Goal: Task Accomplishment & Management: Complete application form

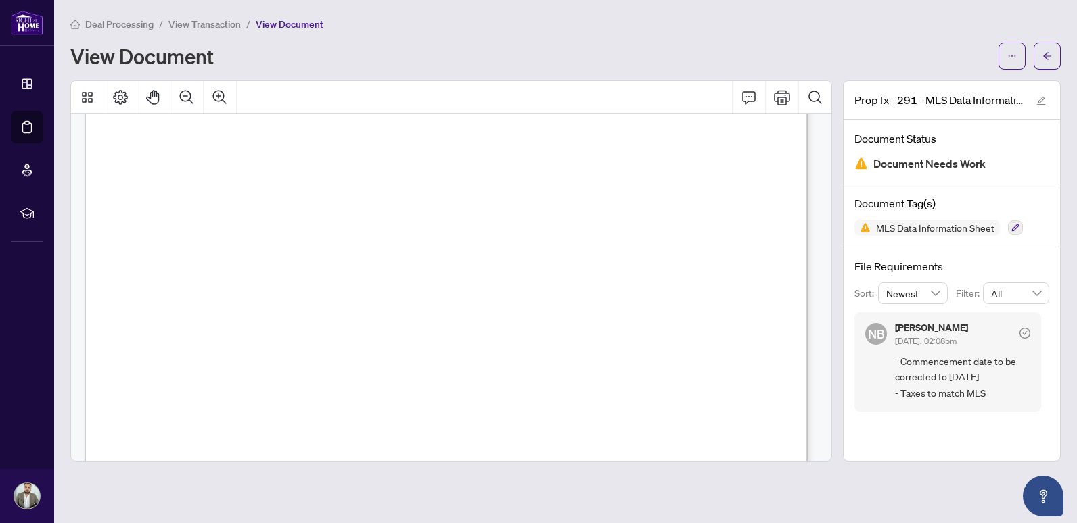
scroll to position [541, 0]
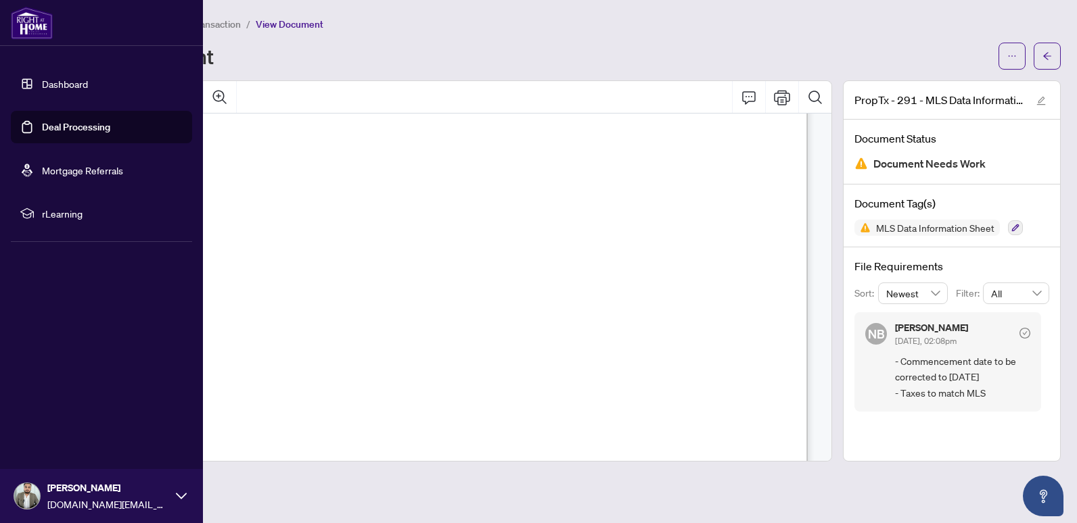
click at [61, 85] on link "Dashboard" at bounding box center [65, 84] width 46 height 12
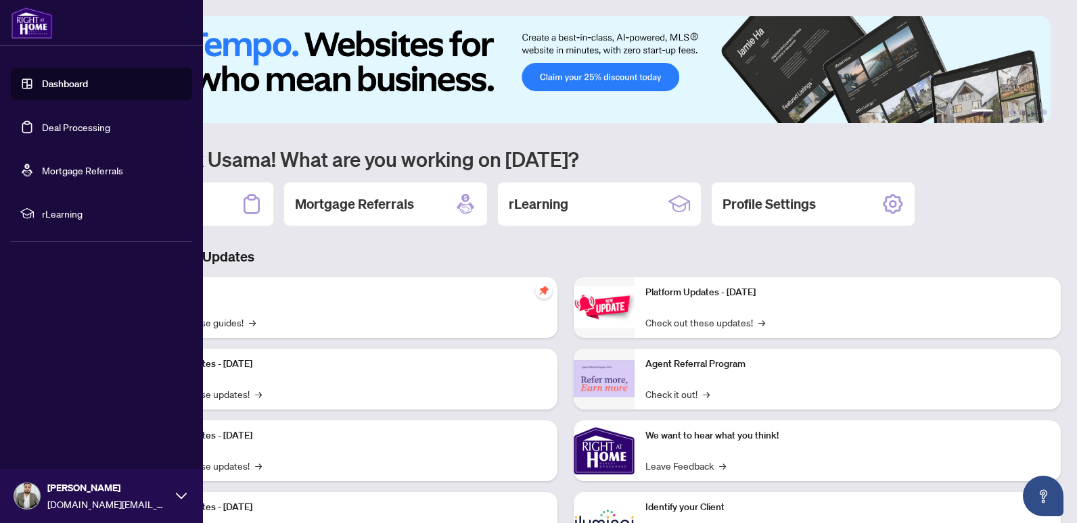
click at [89, 133] on link "Deal Processing" at bounding box center [76, 127] width 68 height 12
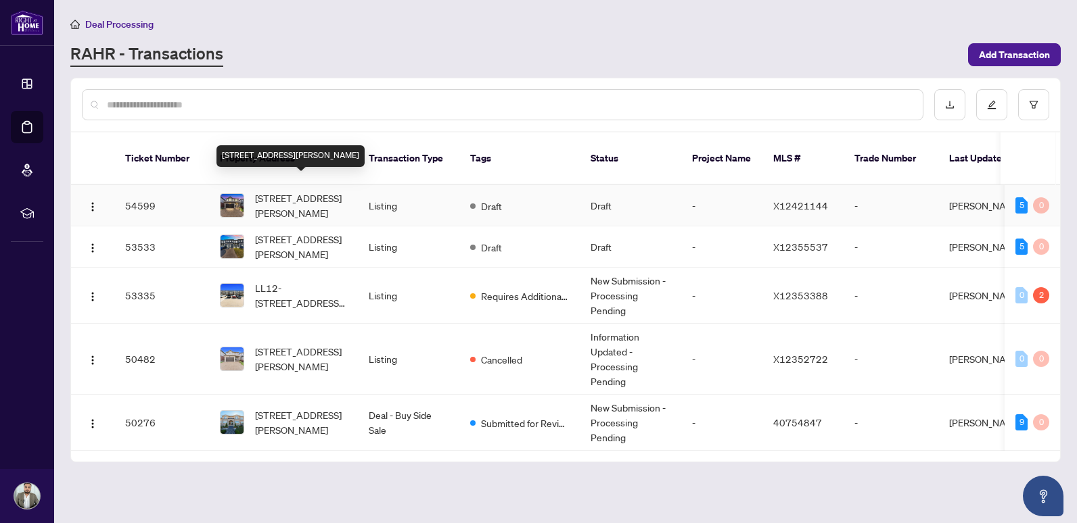
click at [274, 194] on span "[STREET_ADDRESS][PERSON_NAME]" at bounding box center [301, 206] width 92 height 30
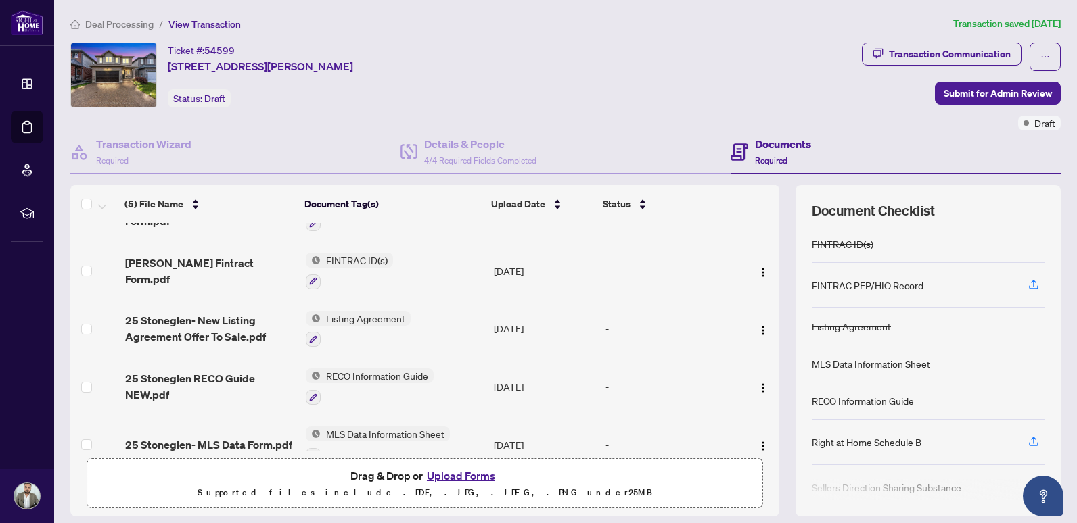
scroll to position [61, 0]
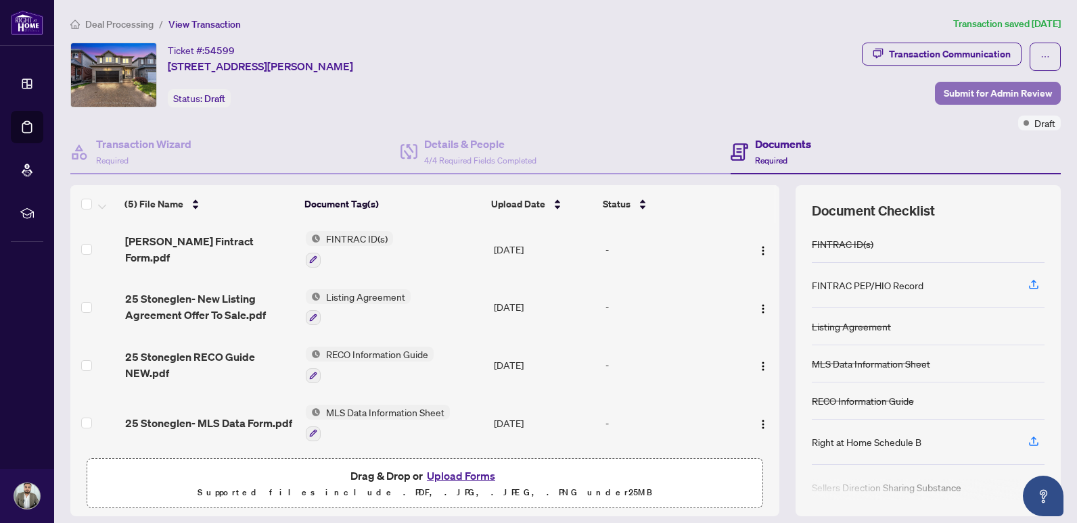
click at [983, 89] on span "Submit for Admin Review" at bounding box center [997, 94] width 108 height 22
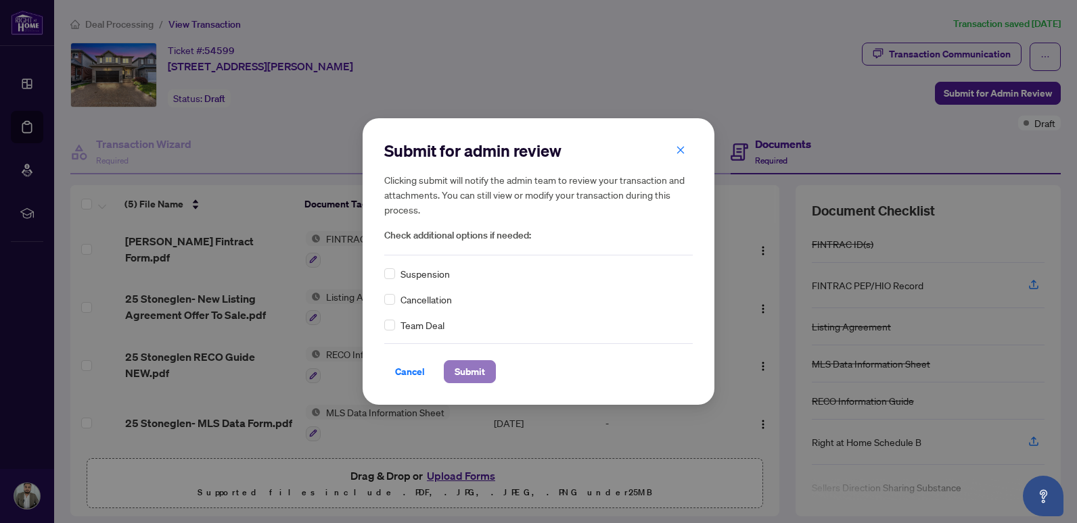
click at [467, 381] on span "Submit" at bounding box center [469, 372] width 30 height 22
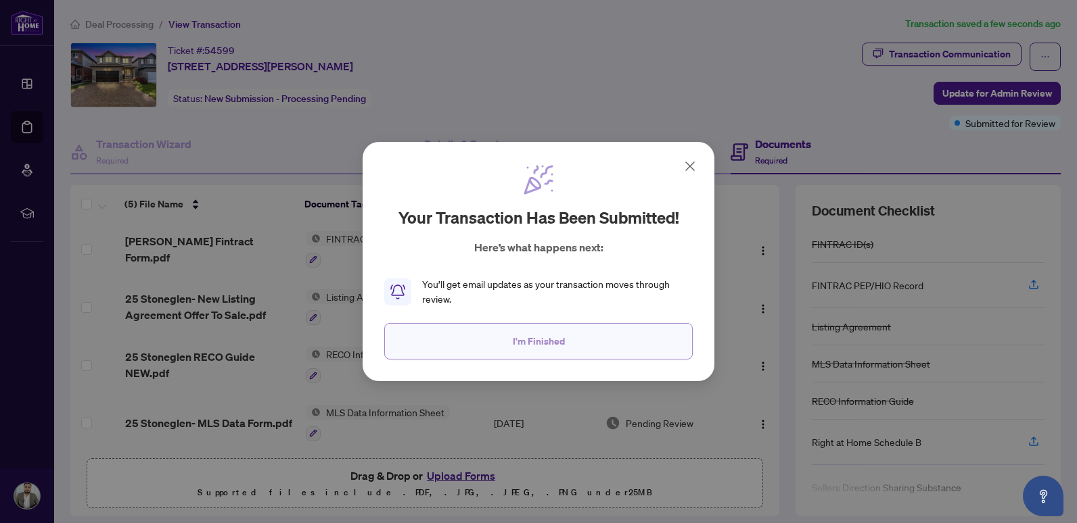
click at [580, 342] on button "I'm Finished" at bounding box center [538, 341] width 308 height 37
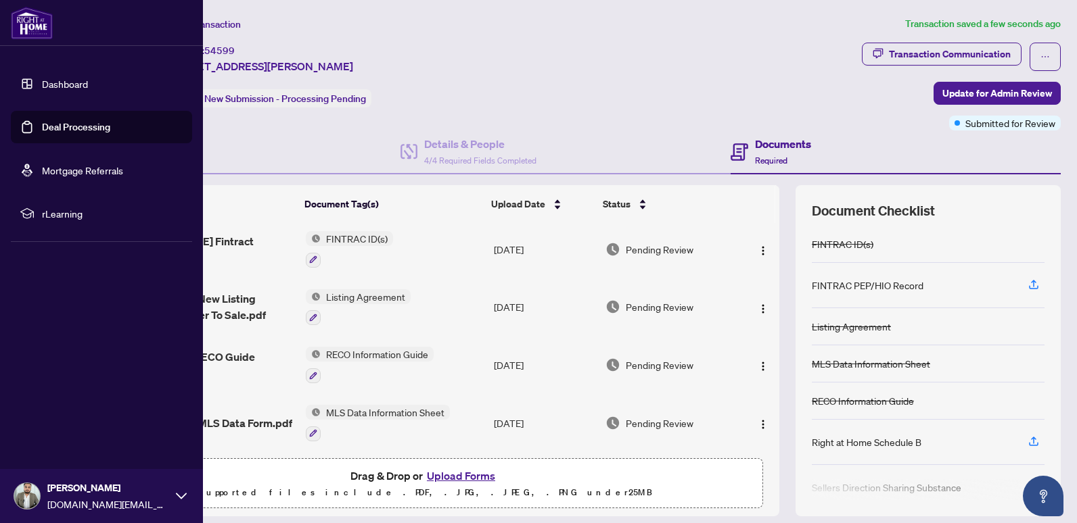
click at [79, 125] on link "Deal Processing" at bounding box center [76, 127] width 68 height 12
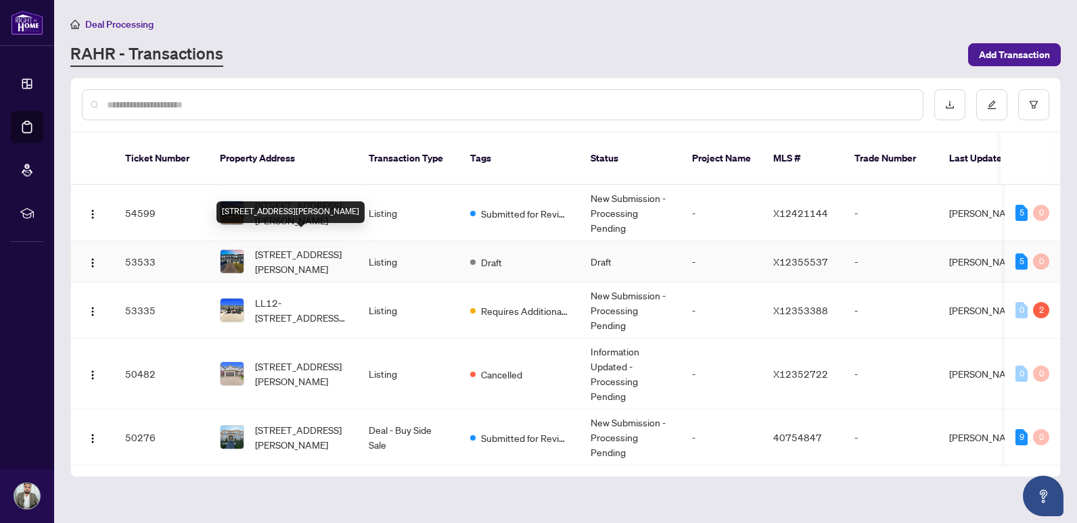
click at [299, 247] on span "[STREET_ADDRESS][PERSON_NAME]" at bounding box center [301, 262] width 92 height 30
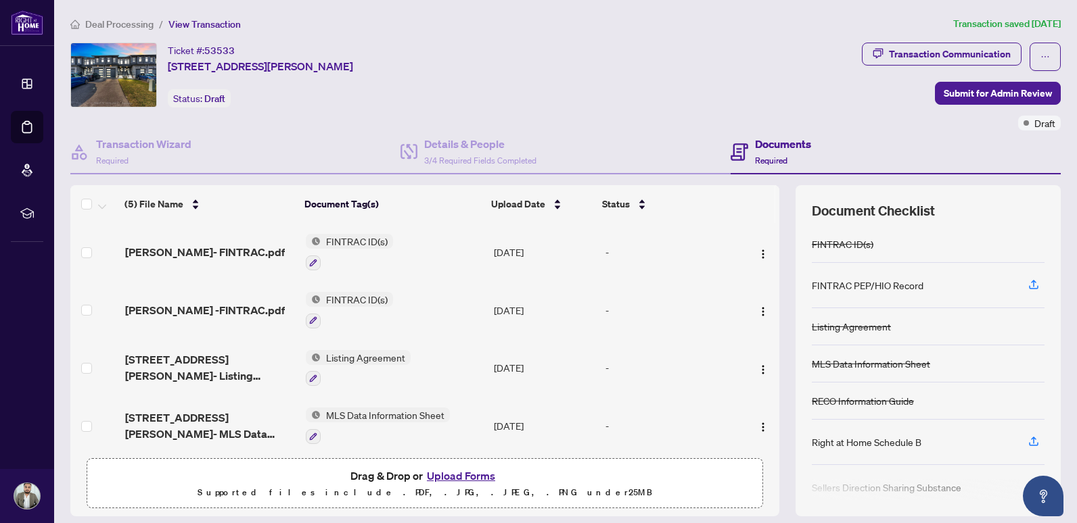
click at [245, 410] on span "[STREET_ADDRESS][PERSON_NAME]- MLS Data Form.pdf" at bounding box center [210, 426] width 170 height 32
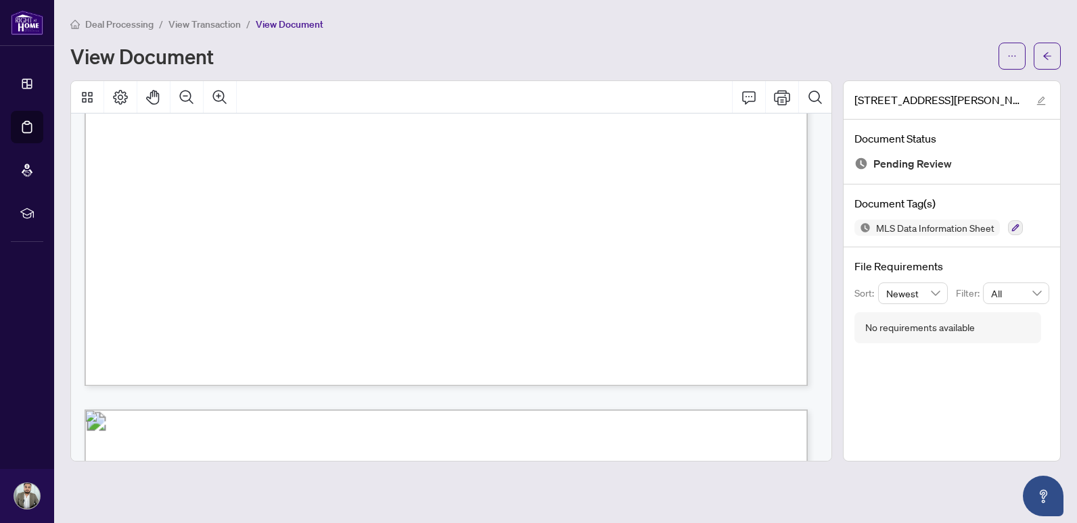
scroll to position [406, 0]
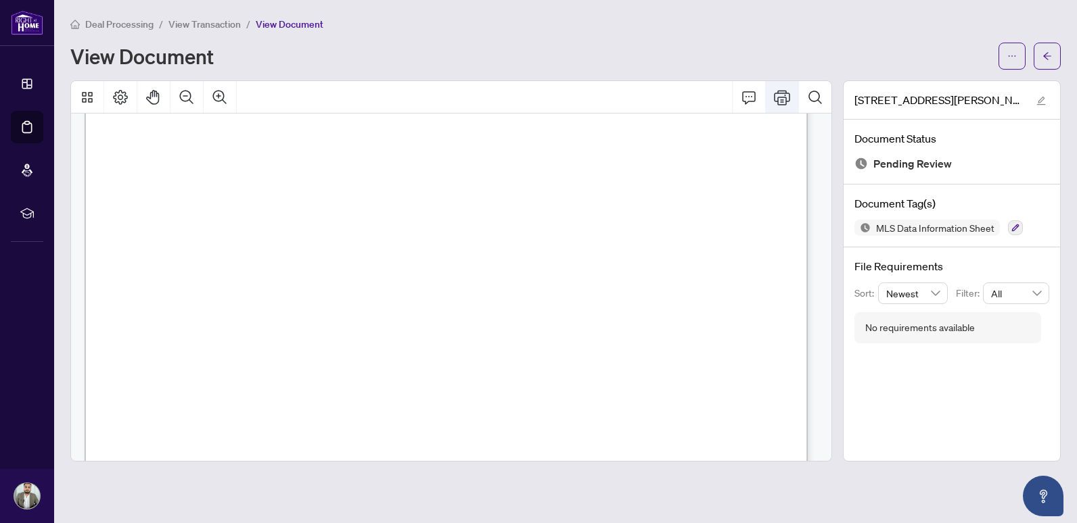
click at [784, 102] on icon "Print" at bounding box center [782, 97] width 16 height 16
click at [398, 73] on div "Deal Processing / View Transaction / View Document View Document [STREET_ADDRES…" at bounding box center [565, 239] width 990 height 446
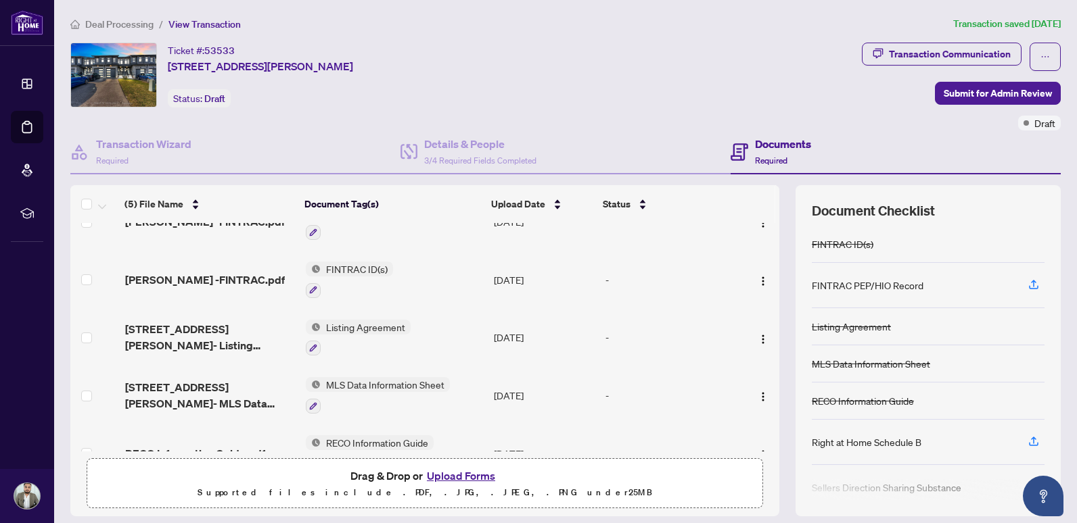
scroll to position [61, 0]
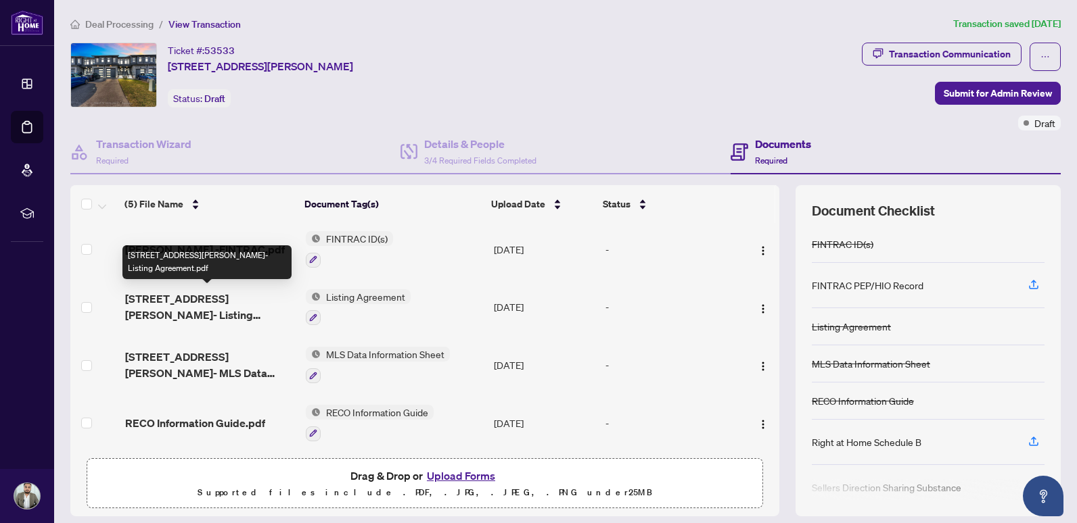
click at [195, 294] on span "[STREET_ADDRESS][PERSON_NAME]- Listing Agreement.pdf" at bounding box center [210, 307] width 170 height 32
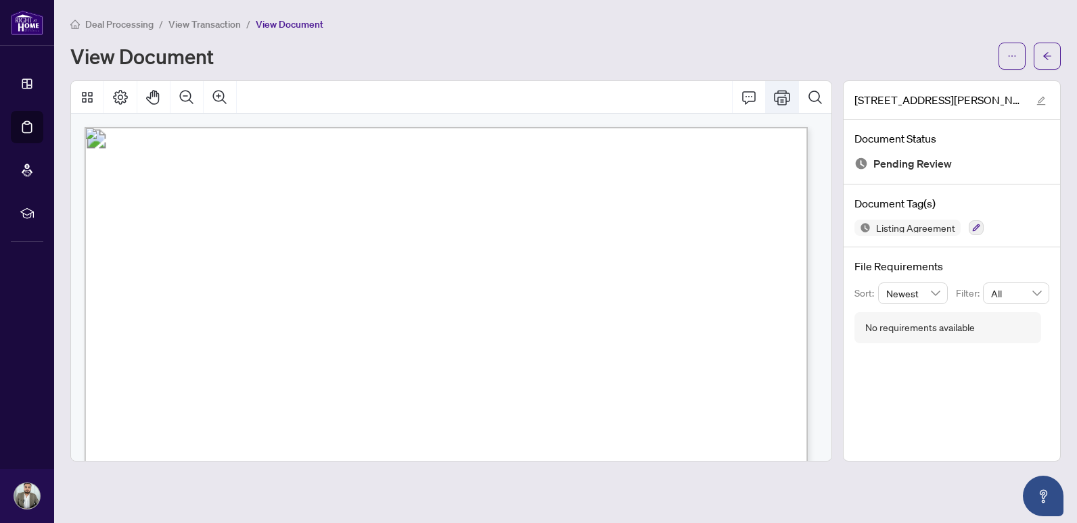
click at [784, 105] on button "Print" at bounding box center [782, 97] width 32 height 32
